Goal: Task Accomplishment & Management: Complete application form

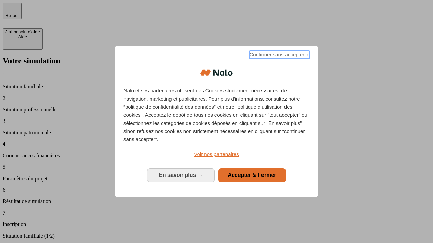
click at [279, 59] on span "Continuer sans accepter →" at bounding box center [279, 55] width 60 height 8
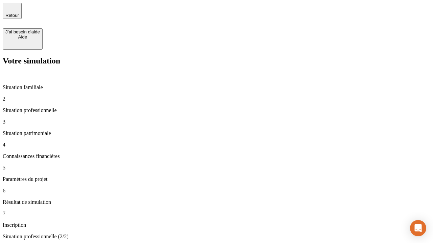
type input "30 000"
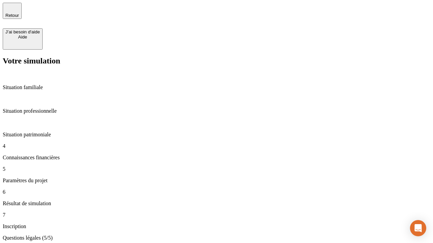
type input "25"
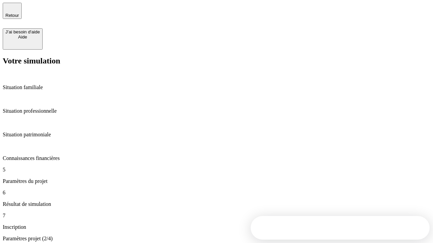
type input "64"
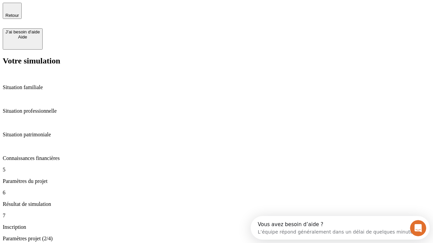
type input "1 000"
type input "640"
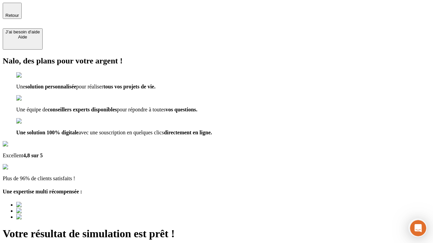
type input "[EMAIL_ADDRESS][PERSON_NAME][DOMAIN_NAME]"
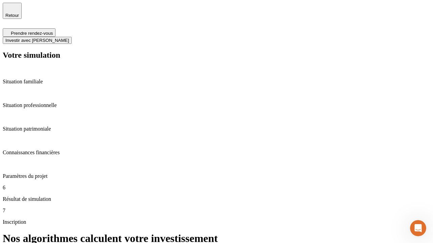
scroll to position [3, 0]
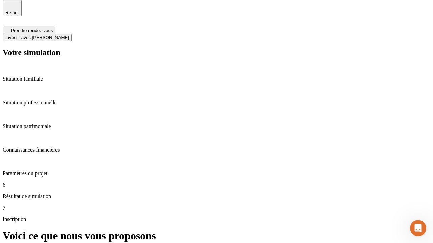
click at [69, 35] on span "Investir avec [PERSON_NAME]" at bounding box center [37, 37] width 64 height 5
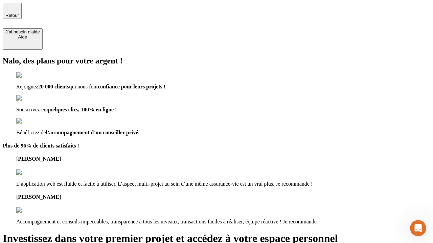
type input "[PERSON_NAME][EMAIL_ADDRESS][DOMAIN_NAME]"
